Goal: Navigation & Orientation: Find specific page/section

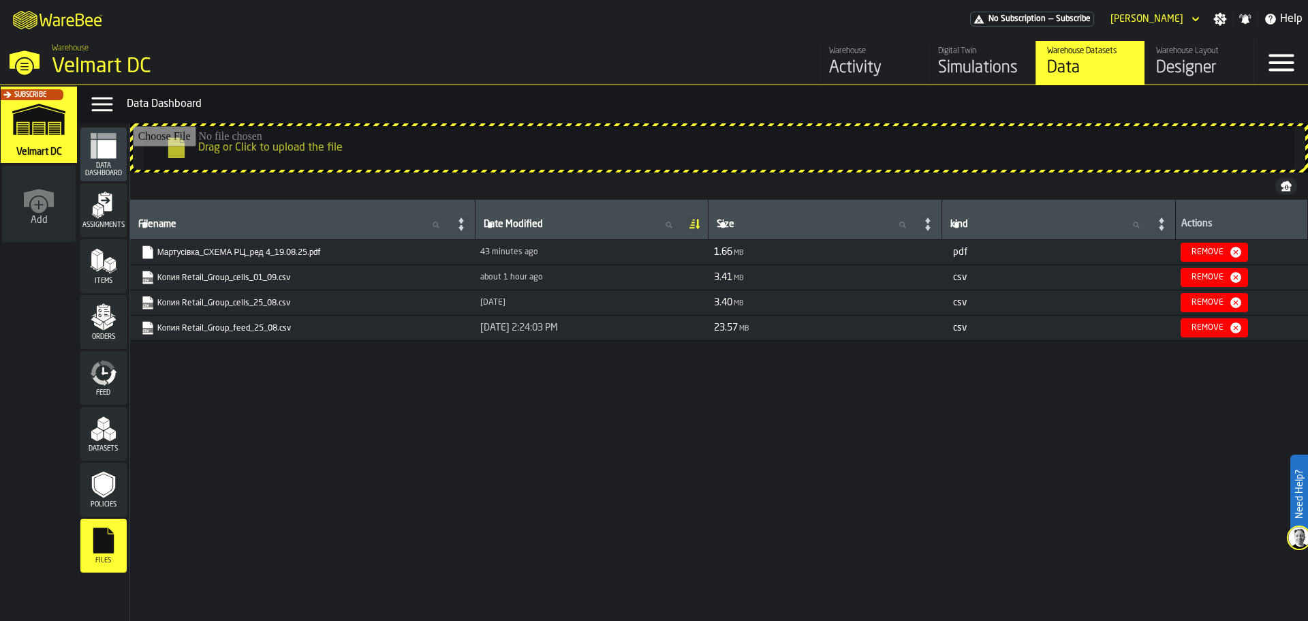
click at [969, 69] on div "Simulations" at bounding box center [981, 68] width 87 height 22
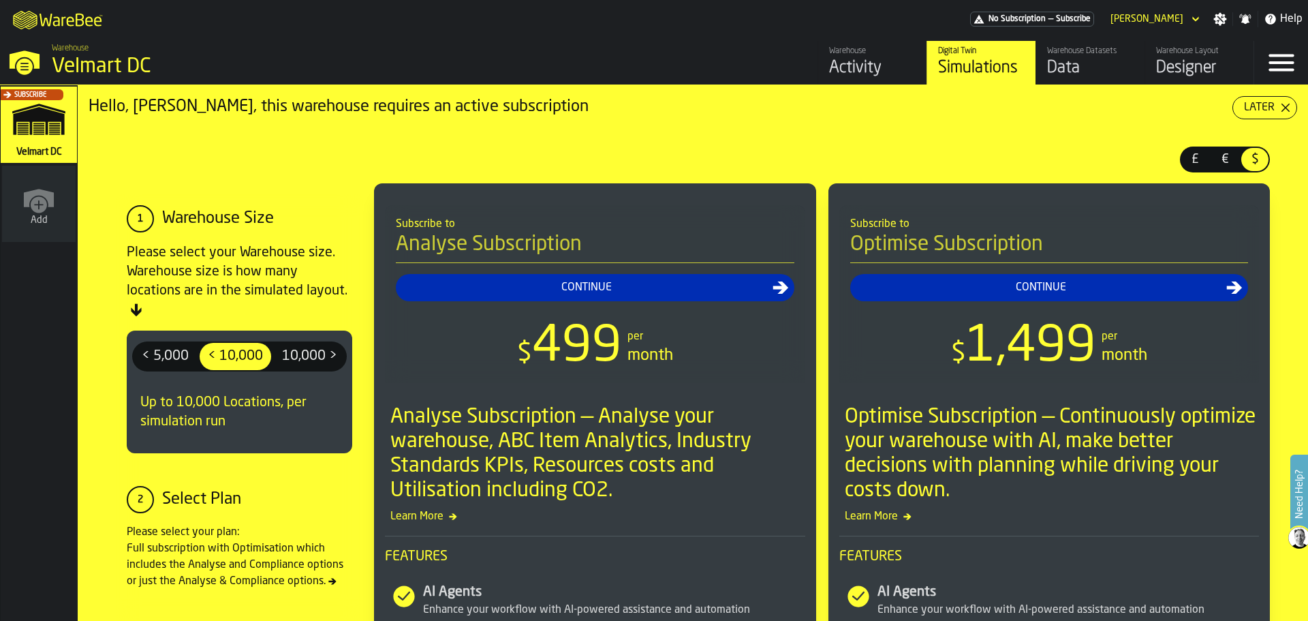
click at [1053, 61] on div "Data" at bounding box center [1090, 68] width 87 height 22
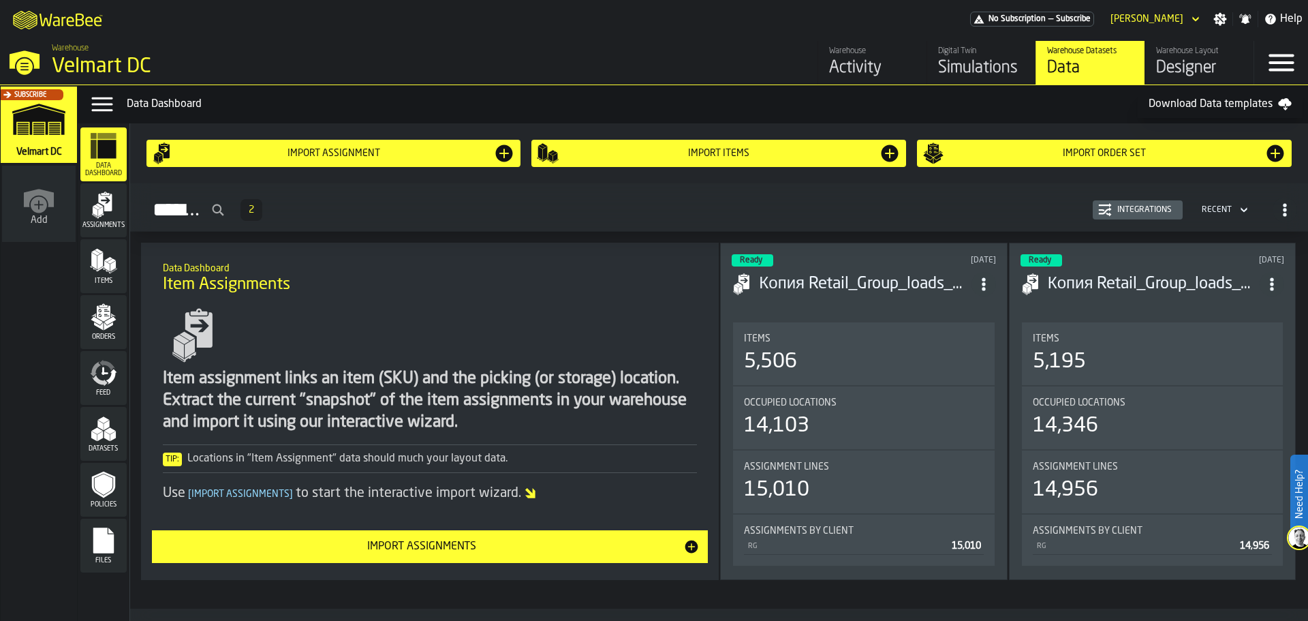
click at [92, 381] on icon "menu Feed" at bounding box center [103, 372] width 27 height 27
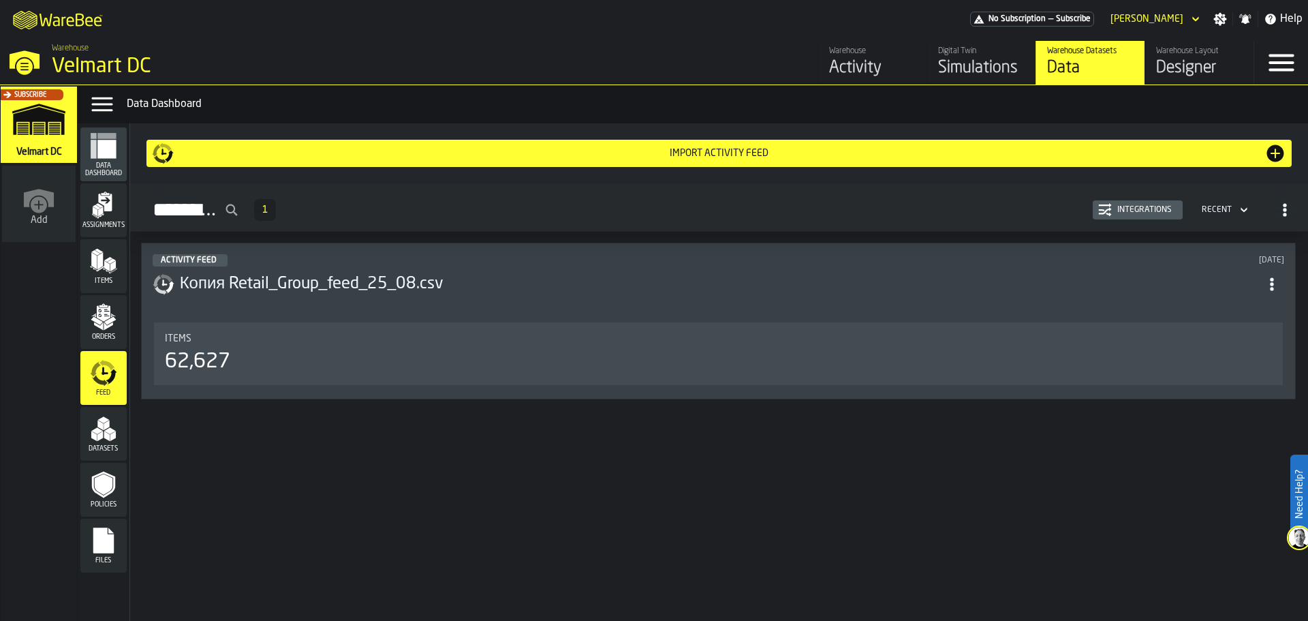
click at [1086, 292] on h3 "Копия Retail_Group_feed_25_08.csv" at bounding box center [720, 284] width 1080 height 22
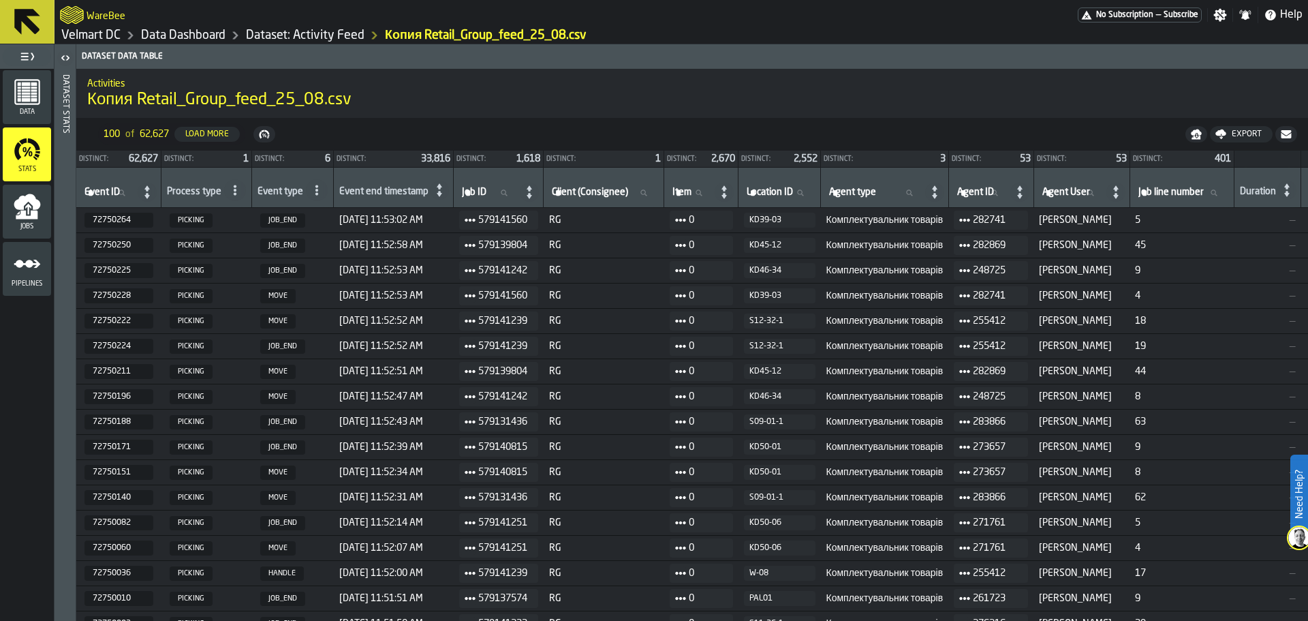
click at [202, 34] on link "Data Dashboard" at bounding box center [183, 35] width 84 height 15
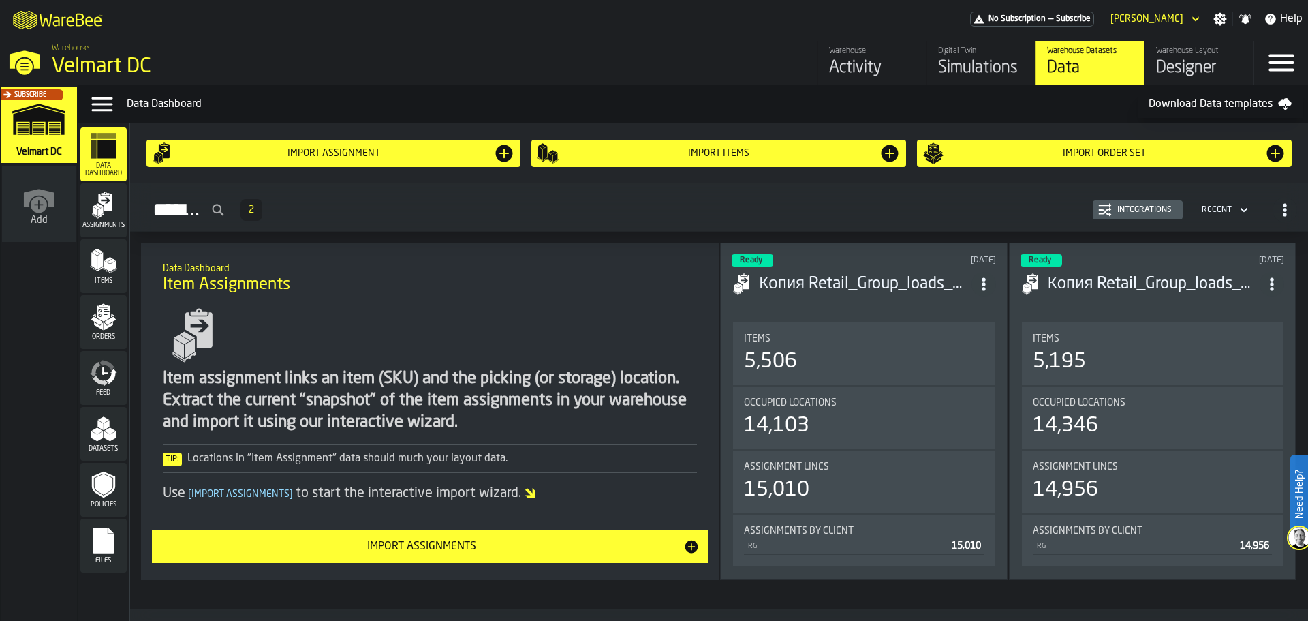
click at [963, 82] on link "Digital Twin Simulations" at bounding box center [980, 63] width 109 height 44
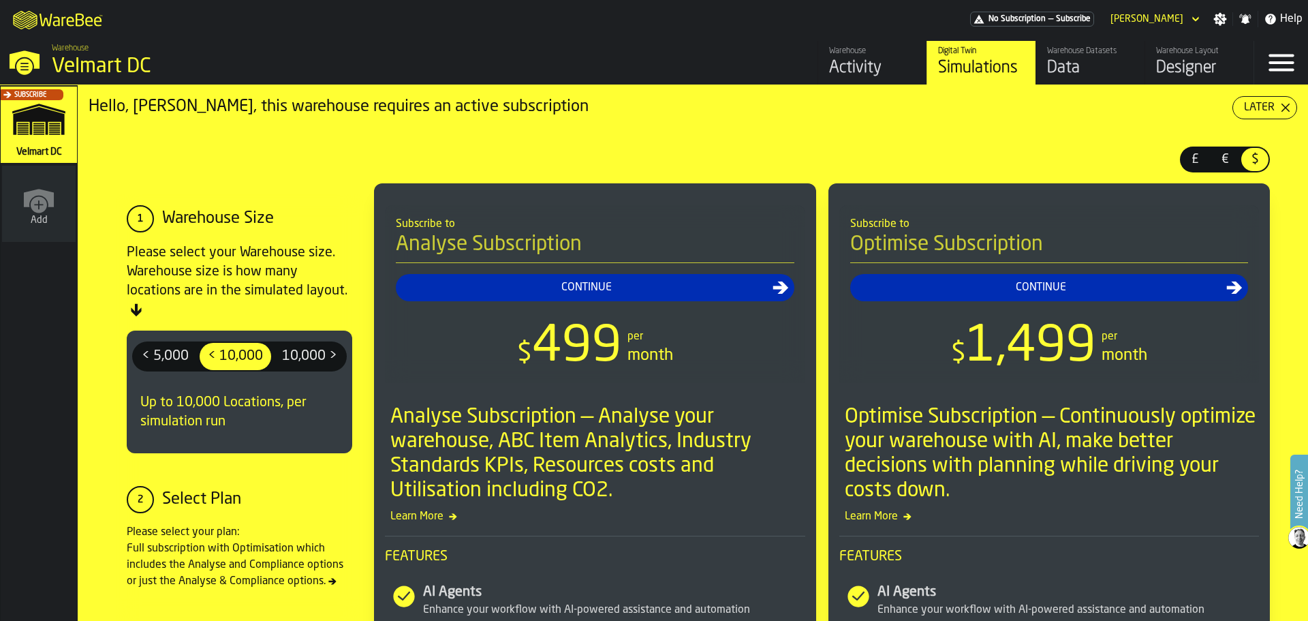
click at [1088, 65] on div "Data" at bounding box center [1090, 68] width 87 height 22
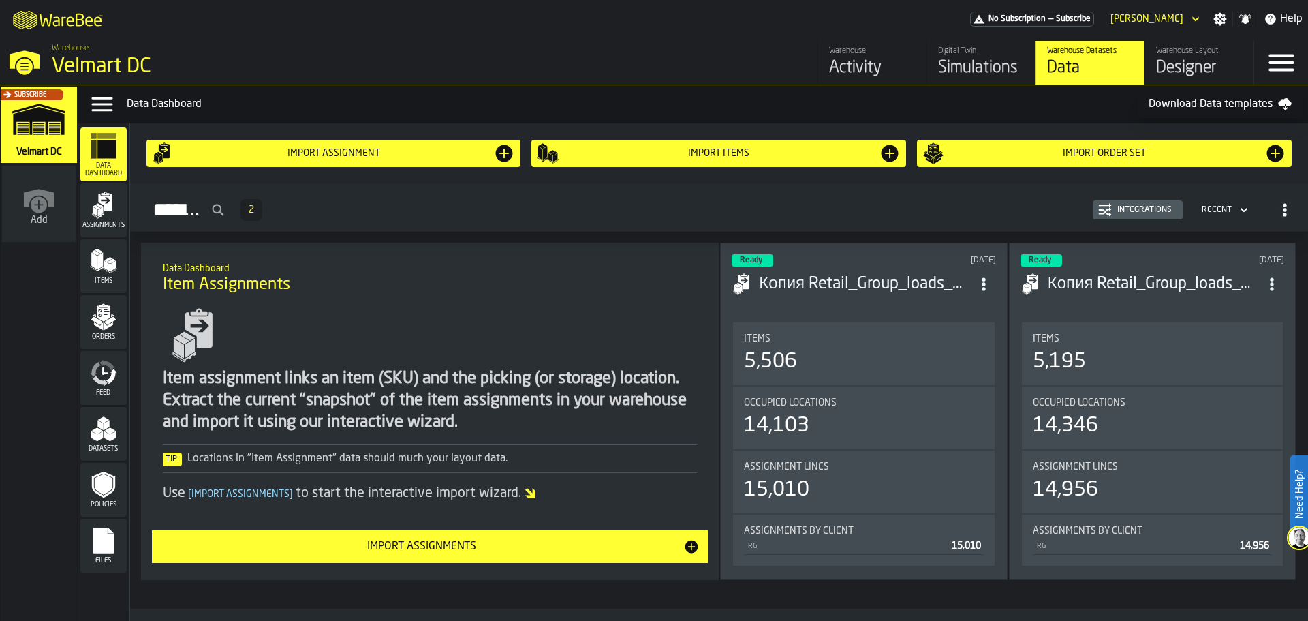
click at [1207, 67] on div "Designer" at bounding box center [1199, 68] width 87 height 22
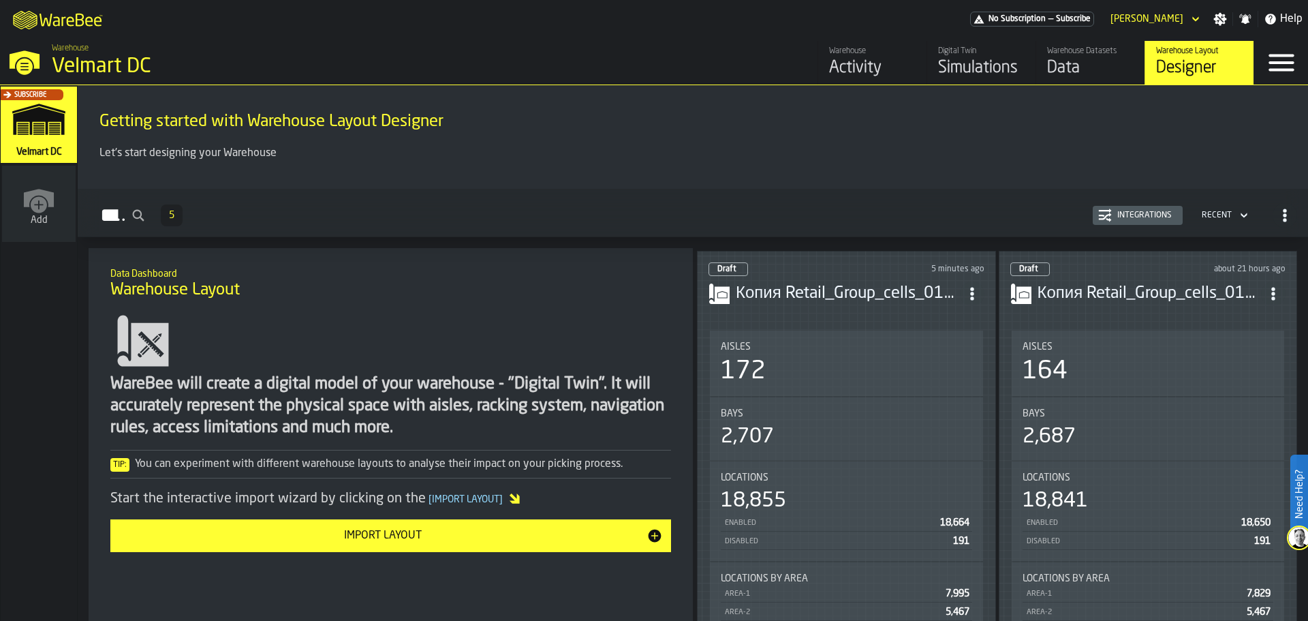
click at [1099, 71] on div "Data" at bounding box center [1090, 68] width 87 height 22
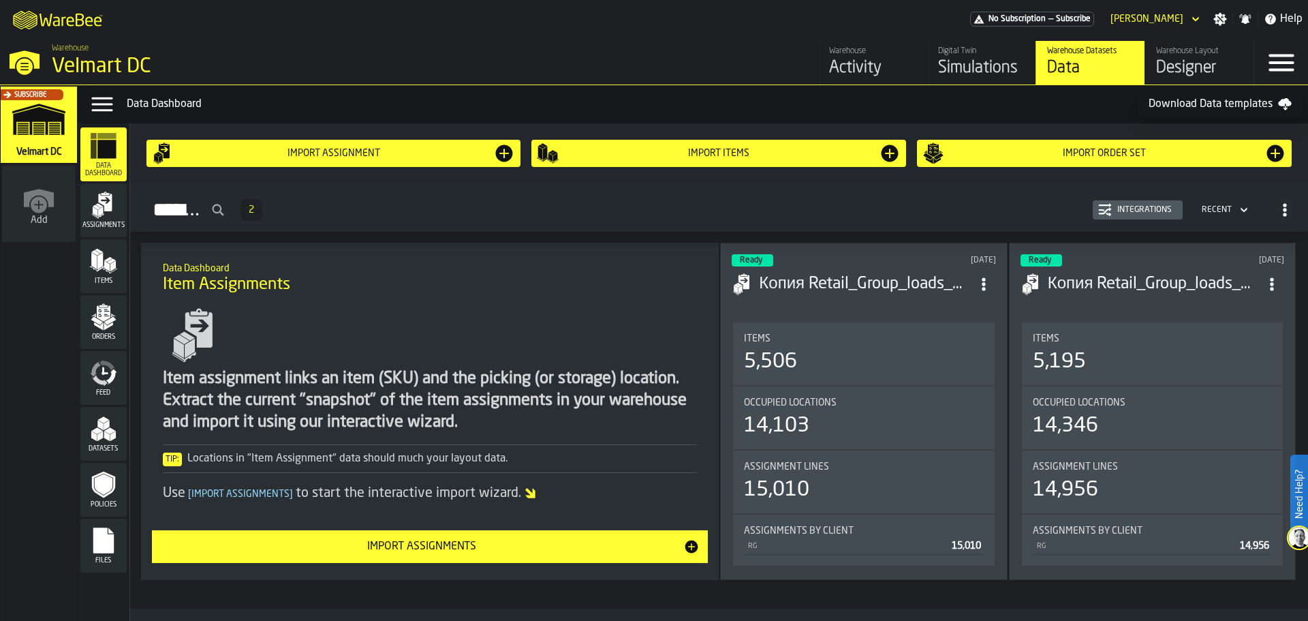
click at [848, 72] on div "Activity" at bounding box center [872, 68] width 87 height 22
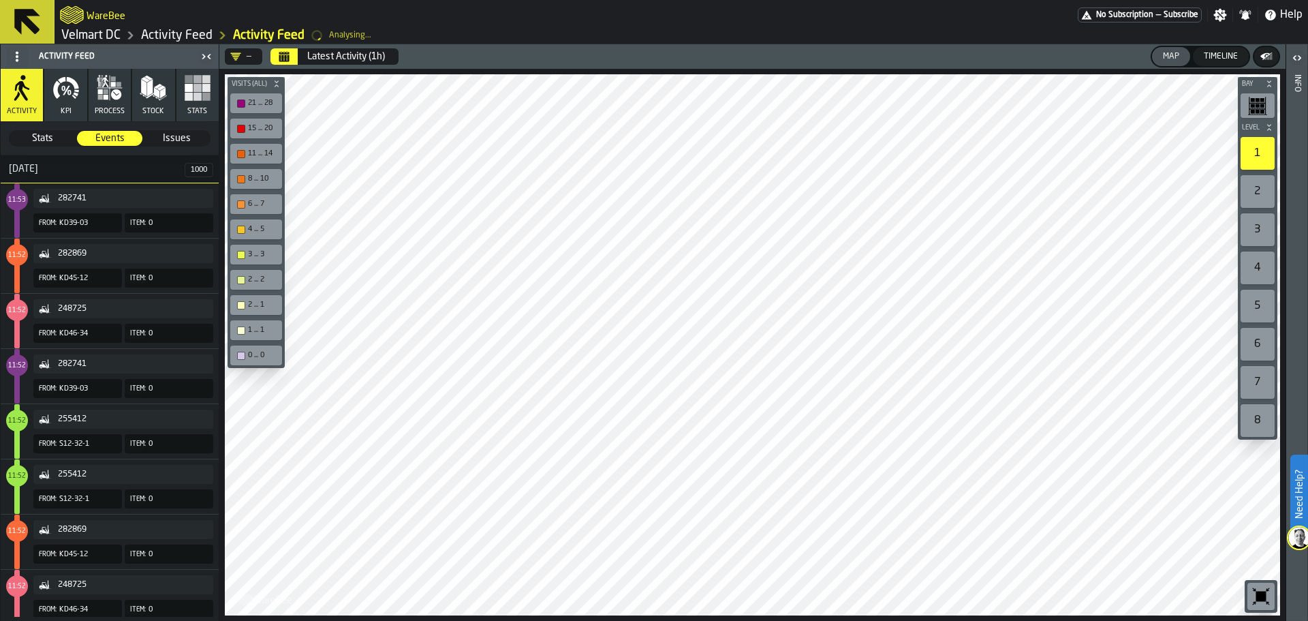
click at [87, 40] on link "Velmart DC" at bounding box center [90, 35] width 59 height 15
